Goal: Information Seeking & Learning: Check status

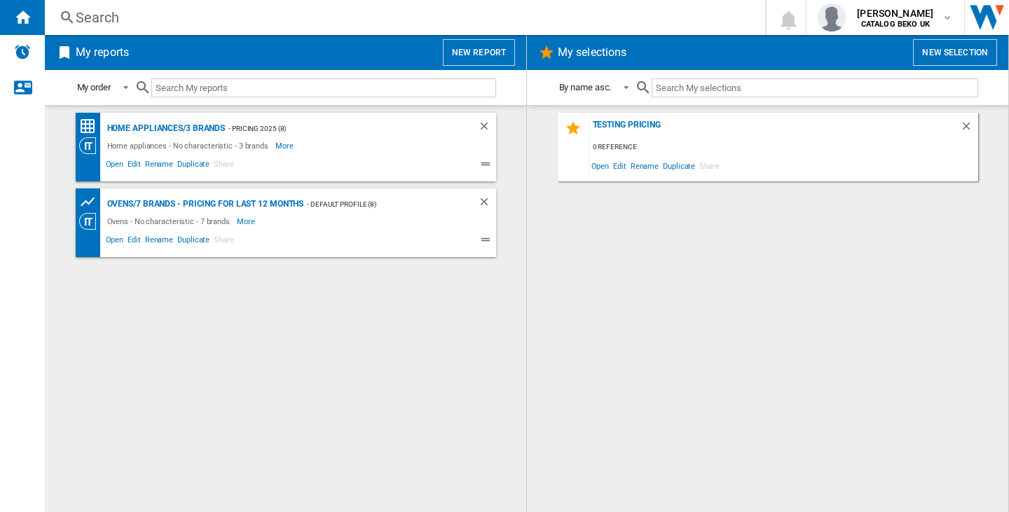
click at [99, 18] on div "Search" at bounding box center [402, 18] width 653 height 20
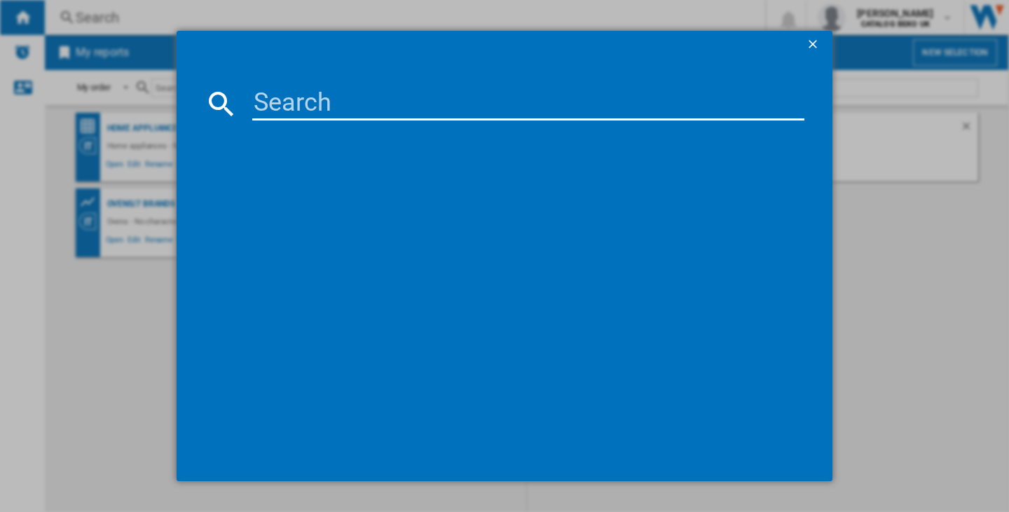
click at [275, 97] on input at bounding box center [528, 104] width 552 height 34
paste input "INDESIT INKS8261S4 SILVER"
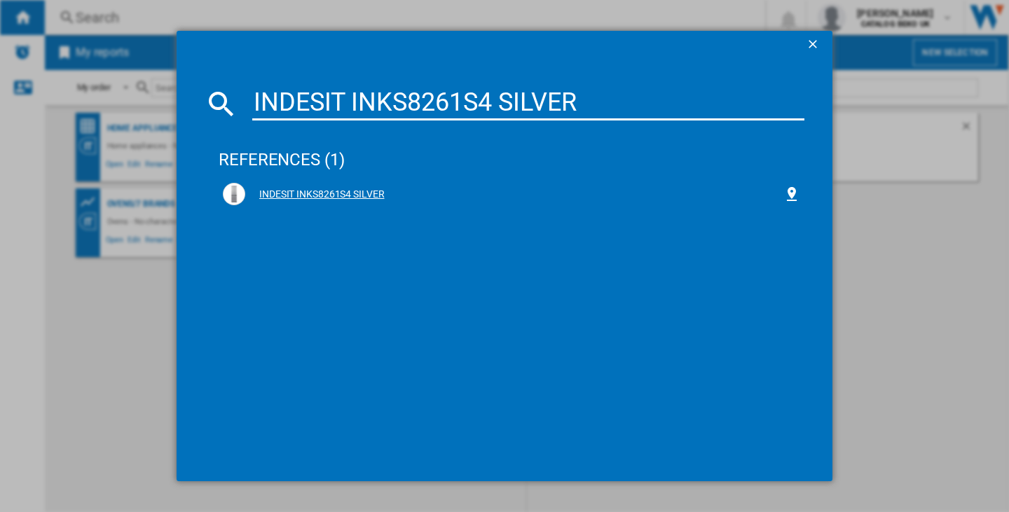
type input "INDESIT INKS8261S4 SILVER"
click at [303, 189] on div "INDESIT INKS8261S4 SILVER" at bounding box center [514, 195] width 538 height 14
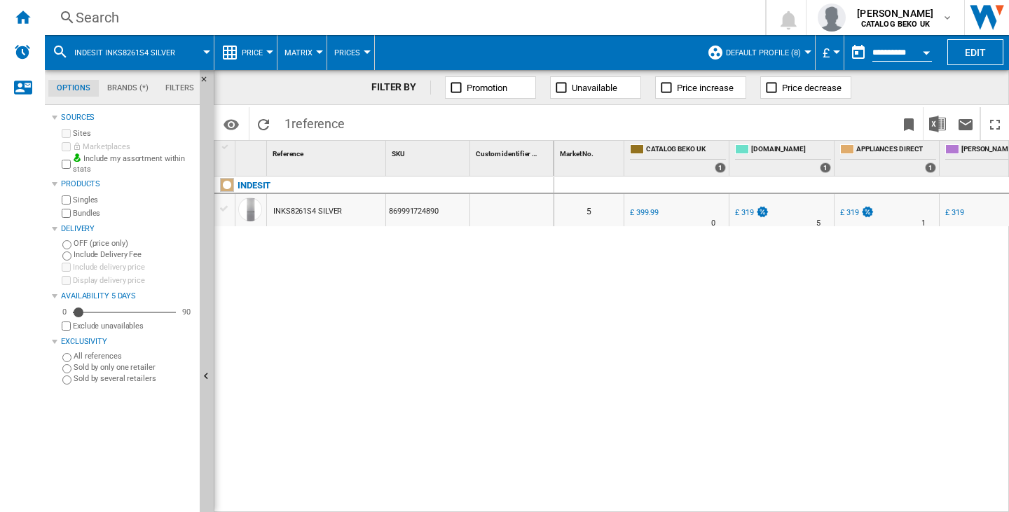
click at [62, 46] on md-icon at bounding box center [60, 51] width 17 height 17
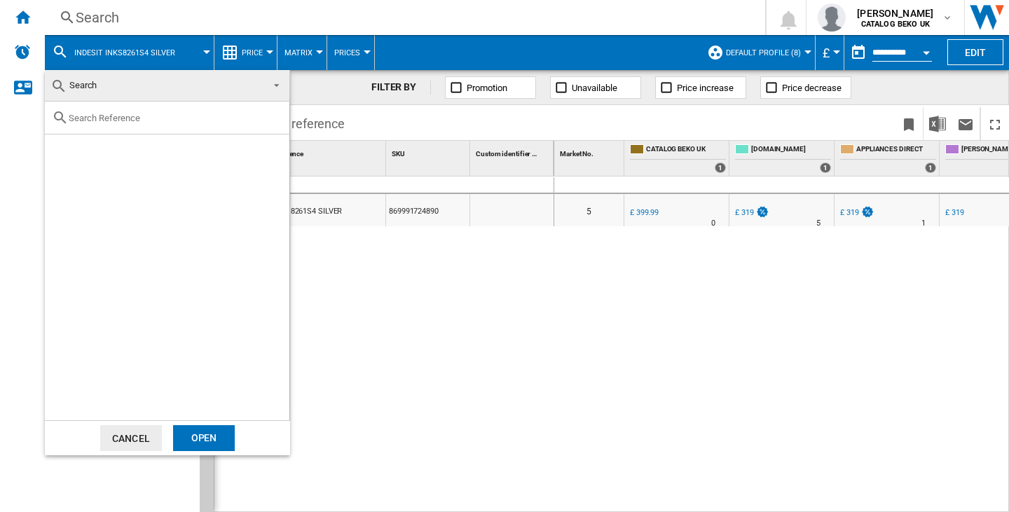
click at [116, 122] on input "text" at bounding box center [176, 118] width 214 height 11
paste input "INDESIT INKF8251W4 WHITE"
type input "INDESIT INKF8251W4 WHITE"
click at [62, 149] on div "Select" at bounding box center [62, 151] width 14 height 14
click at [206, 440] on div "Open" at bounding box center [204, 438] width 62 height 26
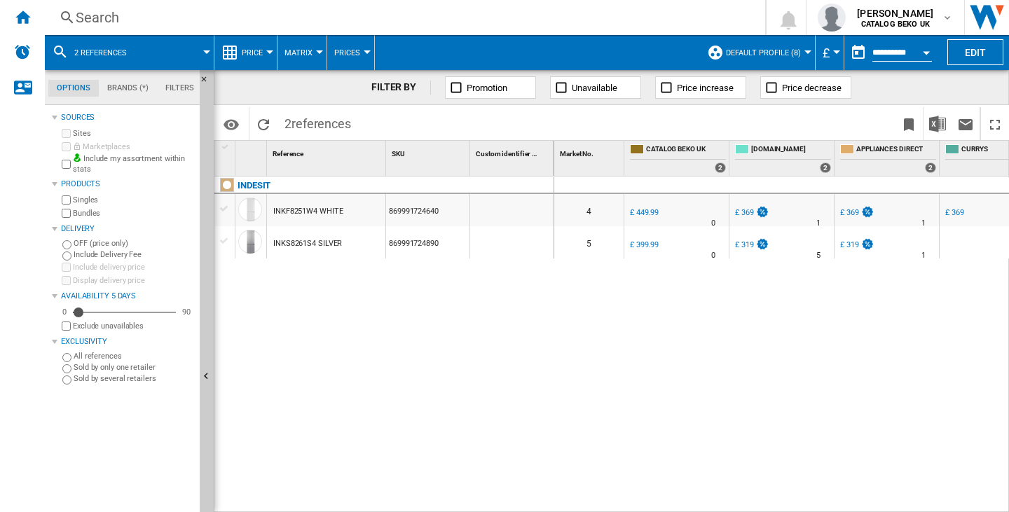
click at [63, 47] on md-icon at bounding box center [60, 51] width 17 height 17
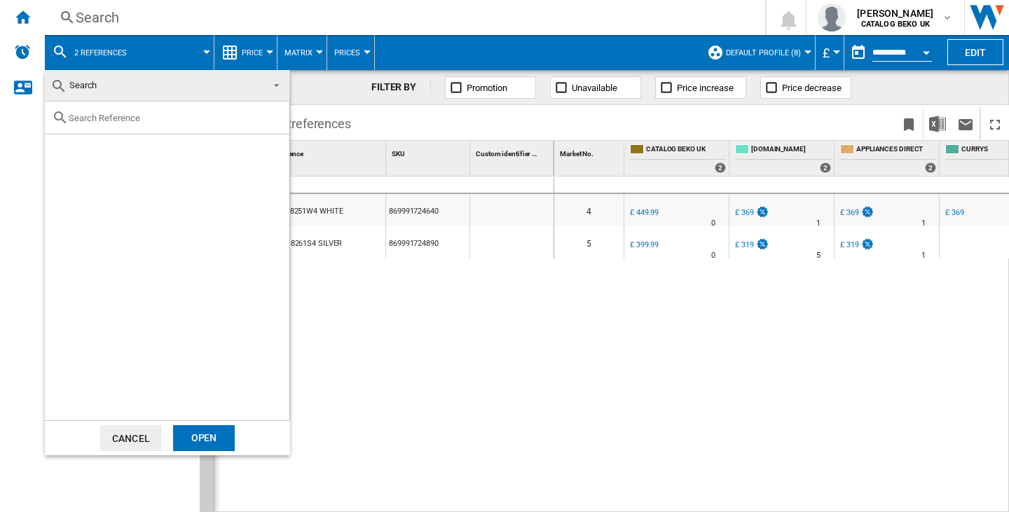
click at [104, 118] on input "text" at bounding box center [176, 118] width 214 height 11
paste input "INDESIT INKF8251S4 STAINLESS STEEL"
type input "INDESIT INKF8251S4 STAINLESS STEEL"
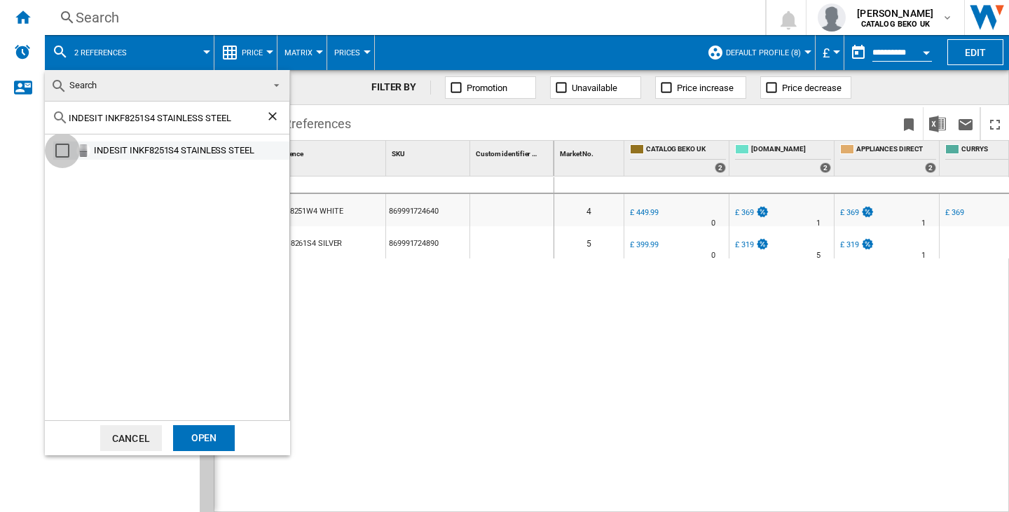
click at [68, 144] on div "Select" at bounding box center [62, 151] width 14 height 14
click at [196, 435] on div "Open" at bounding box center [204, 438] width 62 height 26
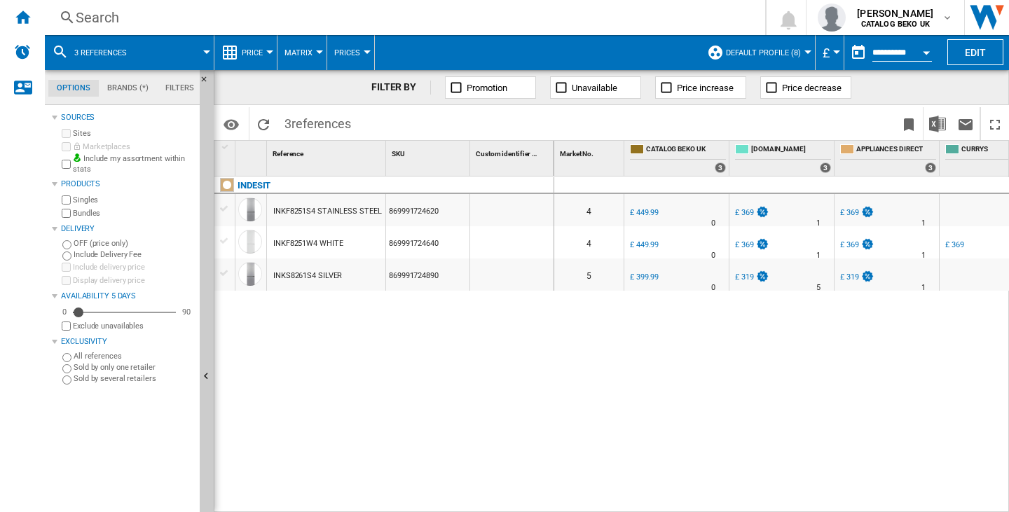
click at [62, 48] on md-icon at bounding box center [60, 51] width 17 height 17
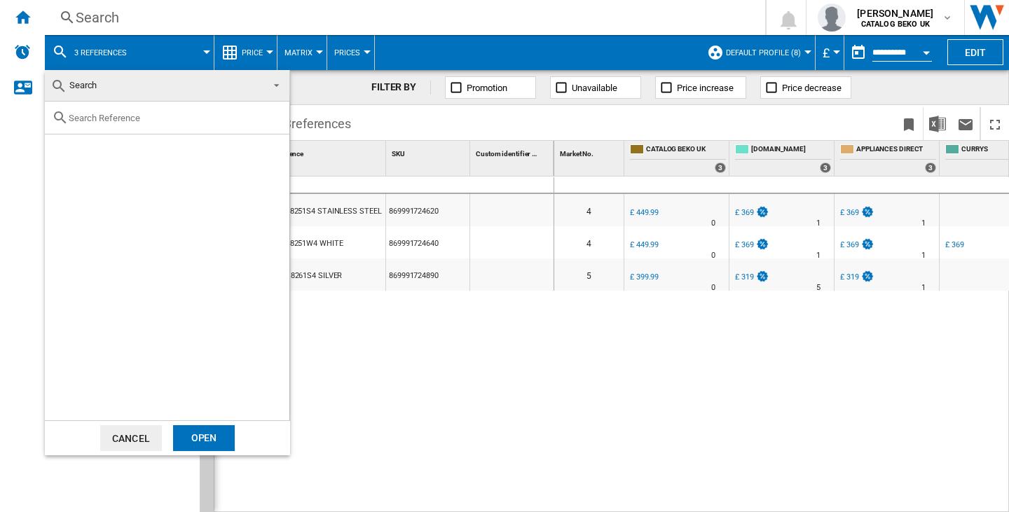
click at [116, 109] on div at bounding box center [167, 118] width 245 height 33
click at [114, 120] on input "text" at bounding box center [176, 118] width 214 height 11
paste input "INDESIT KINH1271B4 WHITE"
type input "INDESIT KINH1271B4 WHITE"
click at [67, 151] on div "Select" at bounding box center [62, 151] width 14 height 14
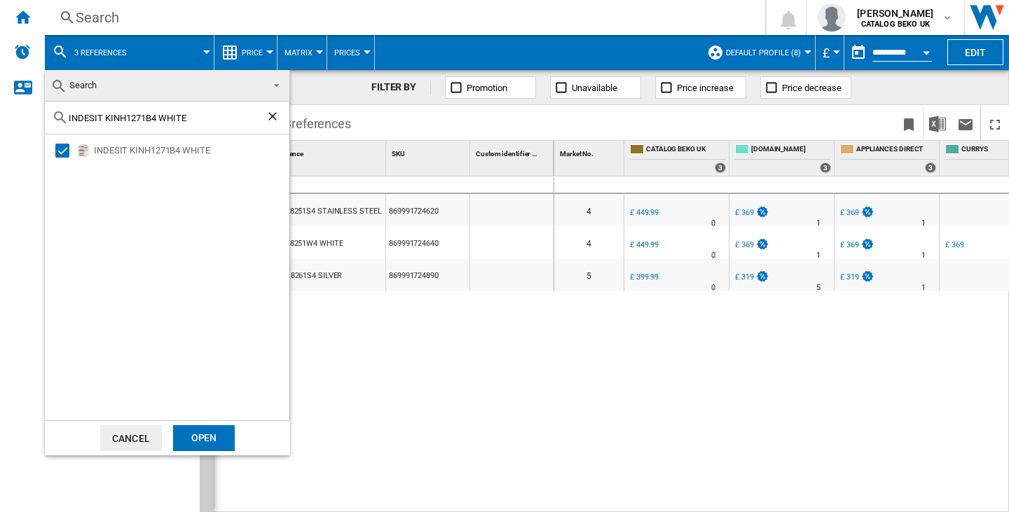
click at [211, 427] on div "Open" at bounding box center [204, 438] width 62 height 26
